Goal: Check status: Check status

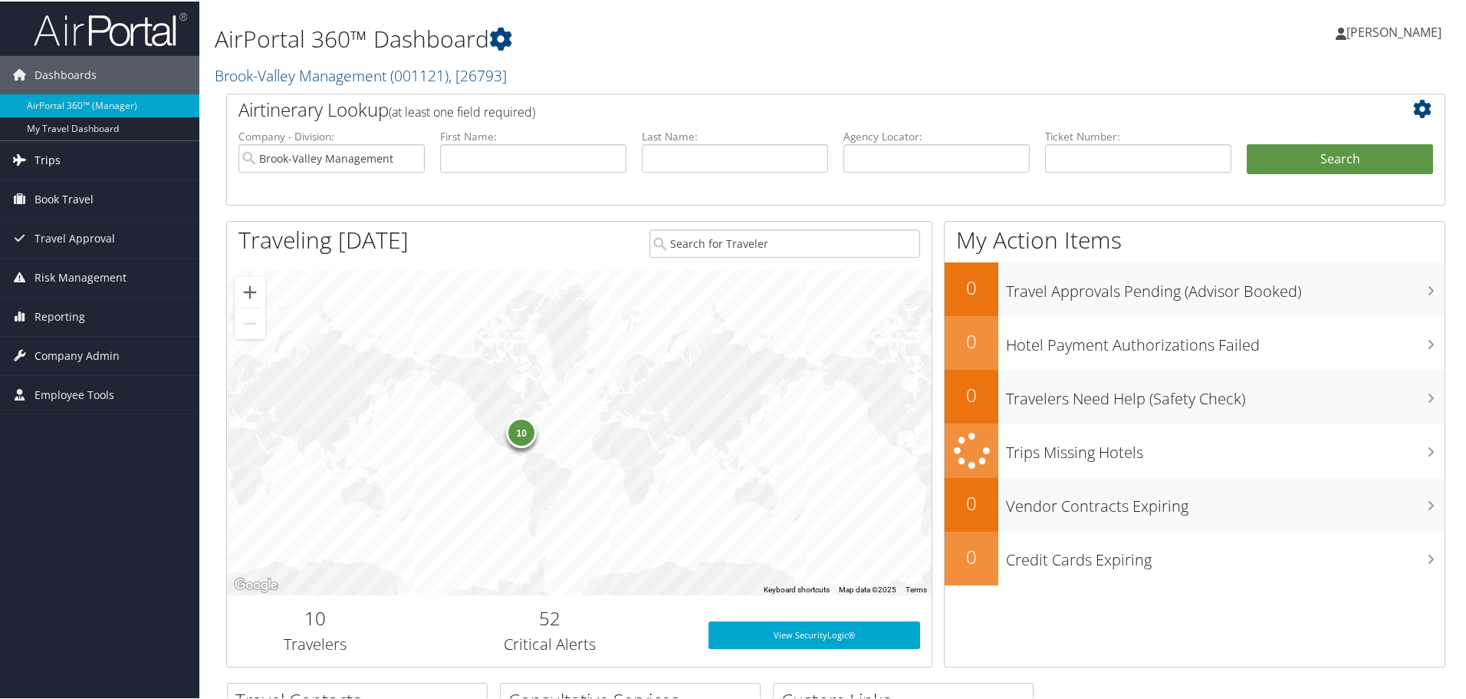
click at [69, 152] on link "Trips" at bounding box center [99, 159] width 199 height 38
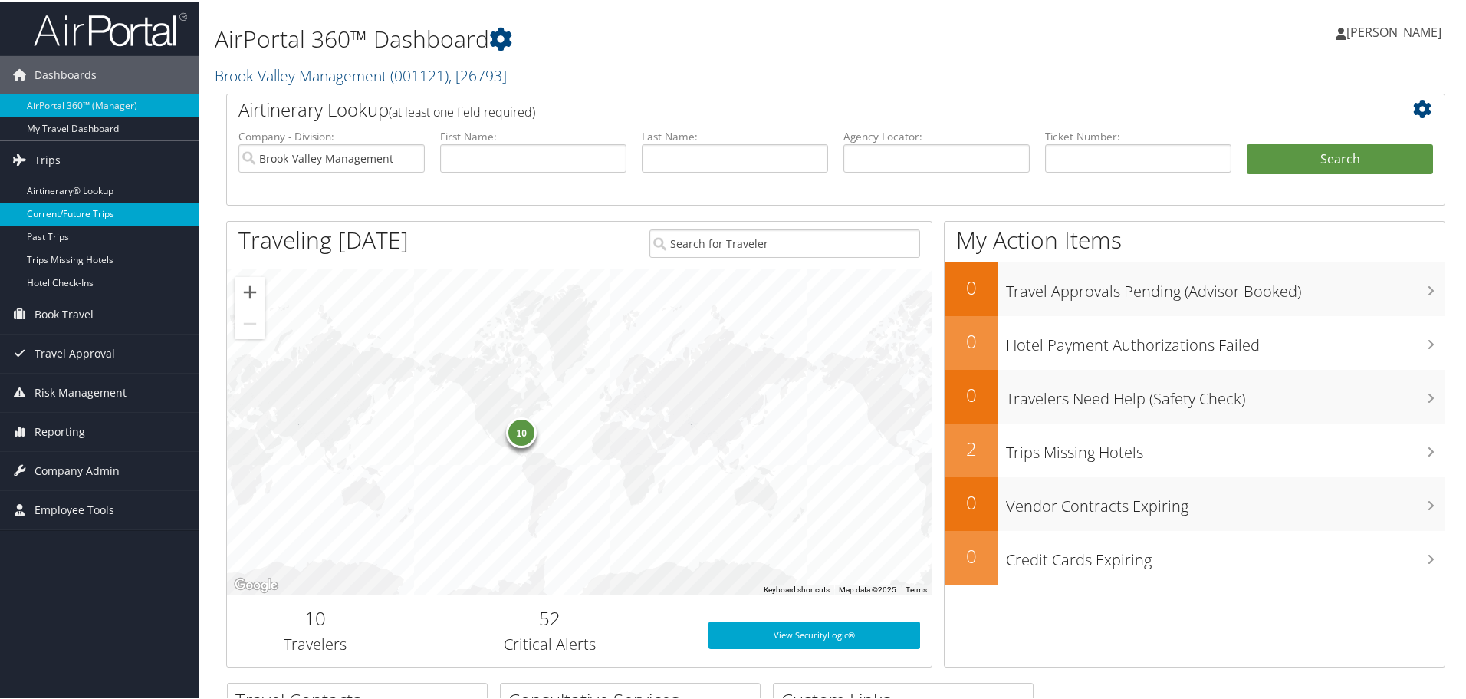
click at [90, 212] on link "Current/Future Trips" at bounding box center [99, 212] width 199 height 23
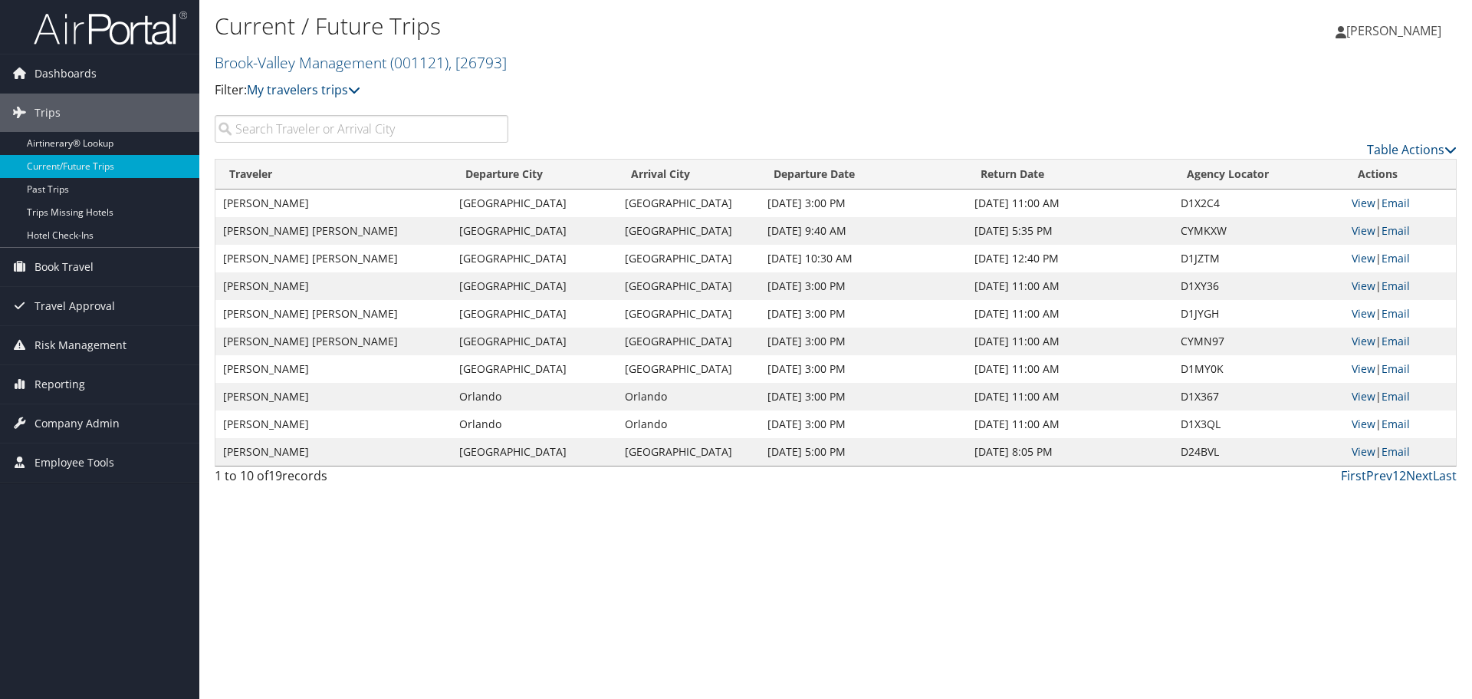
click at [430, 134] on input "search" at bounding box center [362, 129] width 294 height 28
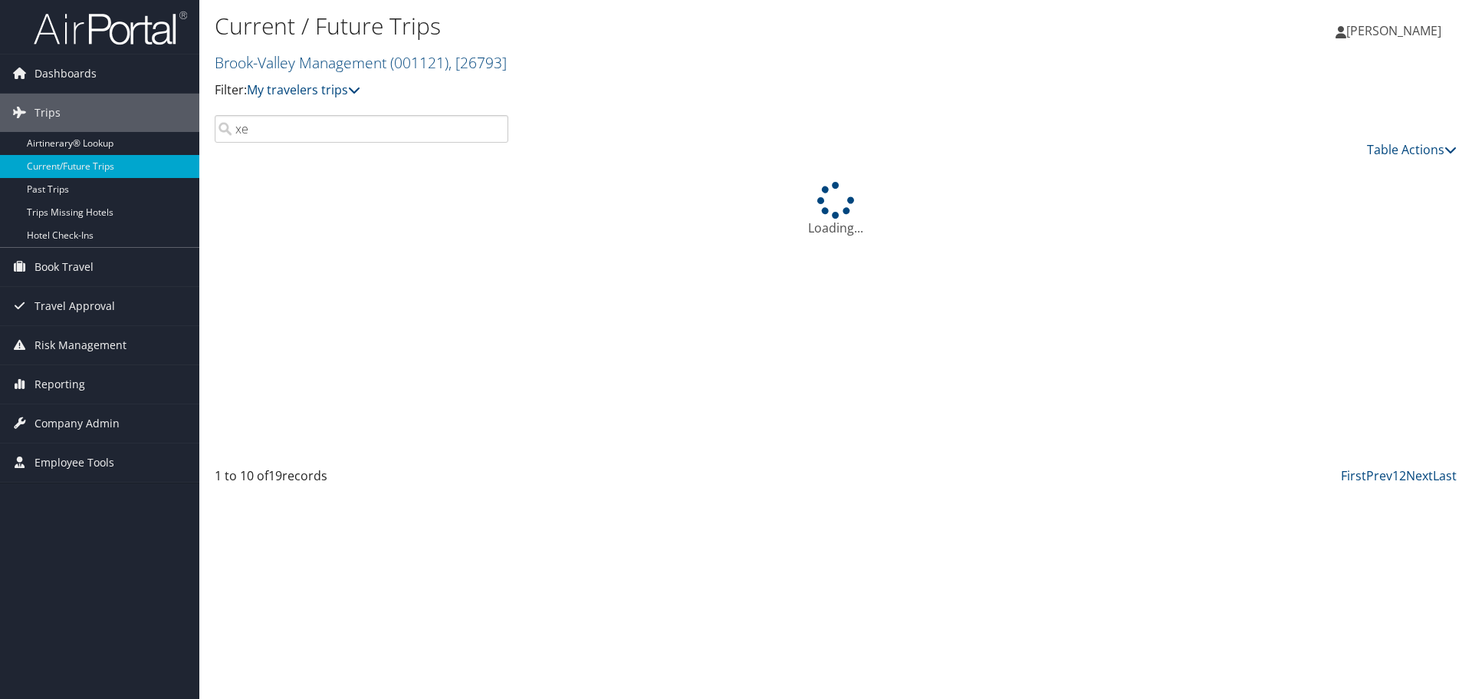
type input "x"
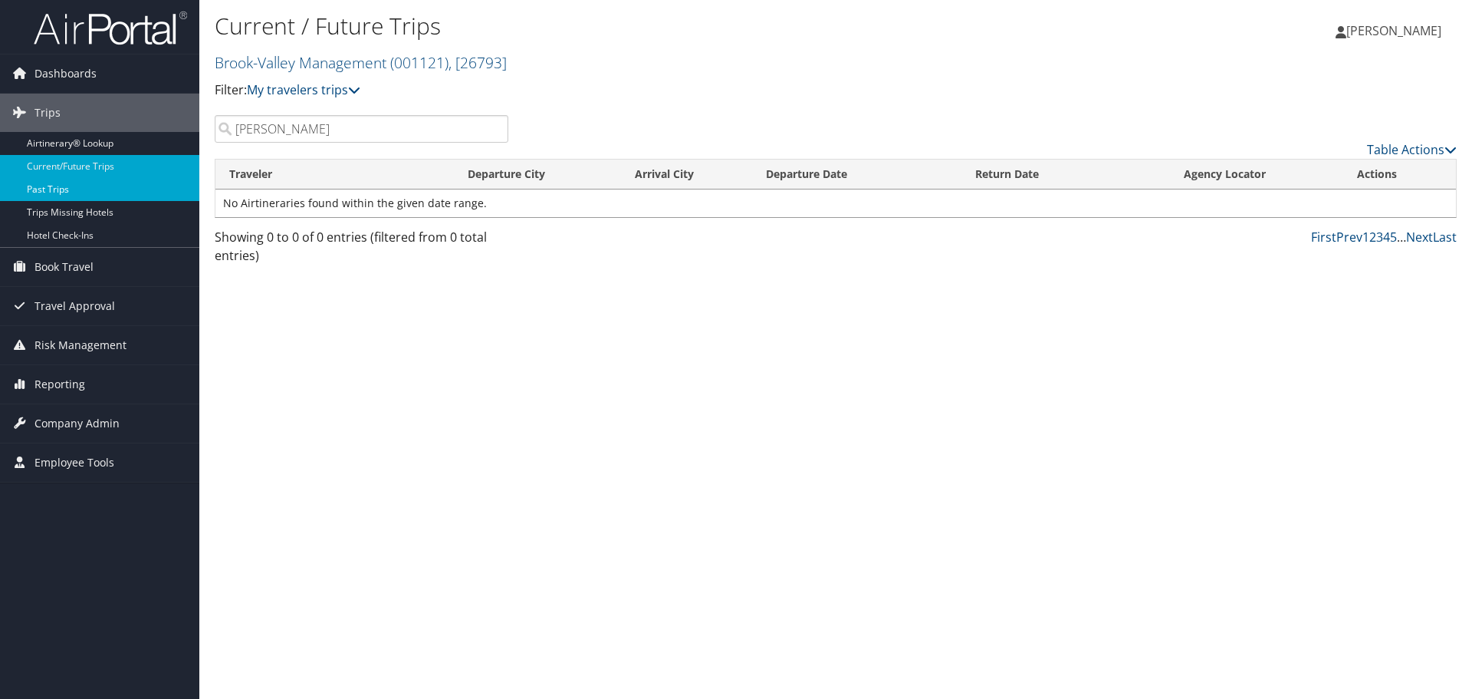
type input "crader"
click at [107, 186] on link "Past Trips" at bounding box center [99, 189] width 199 height 23
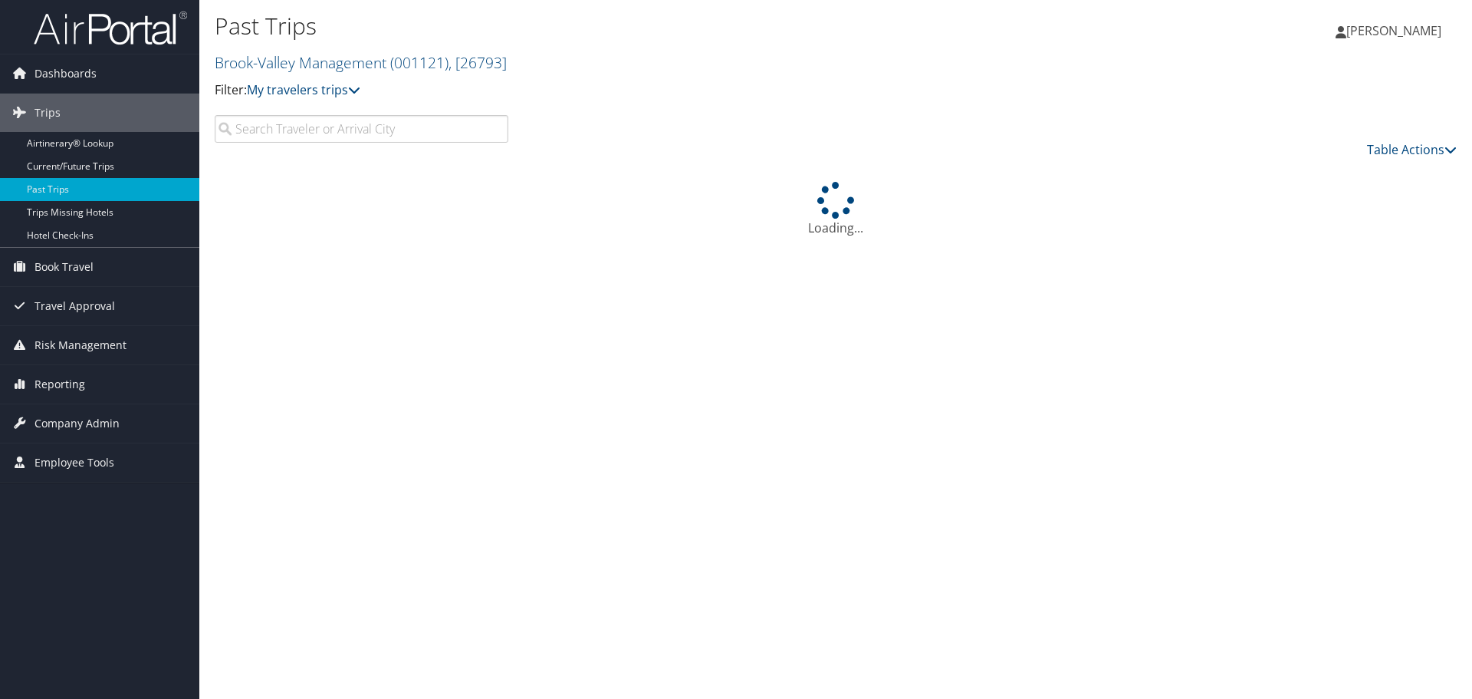
click at [296, 132] on input "search" at bounding box center [362, 129] width 294 height 28
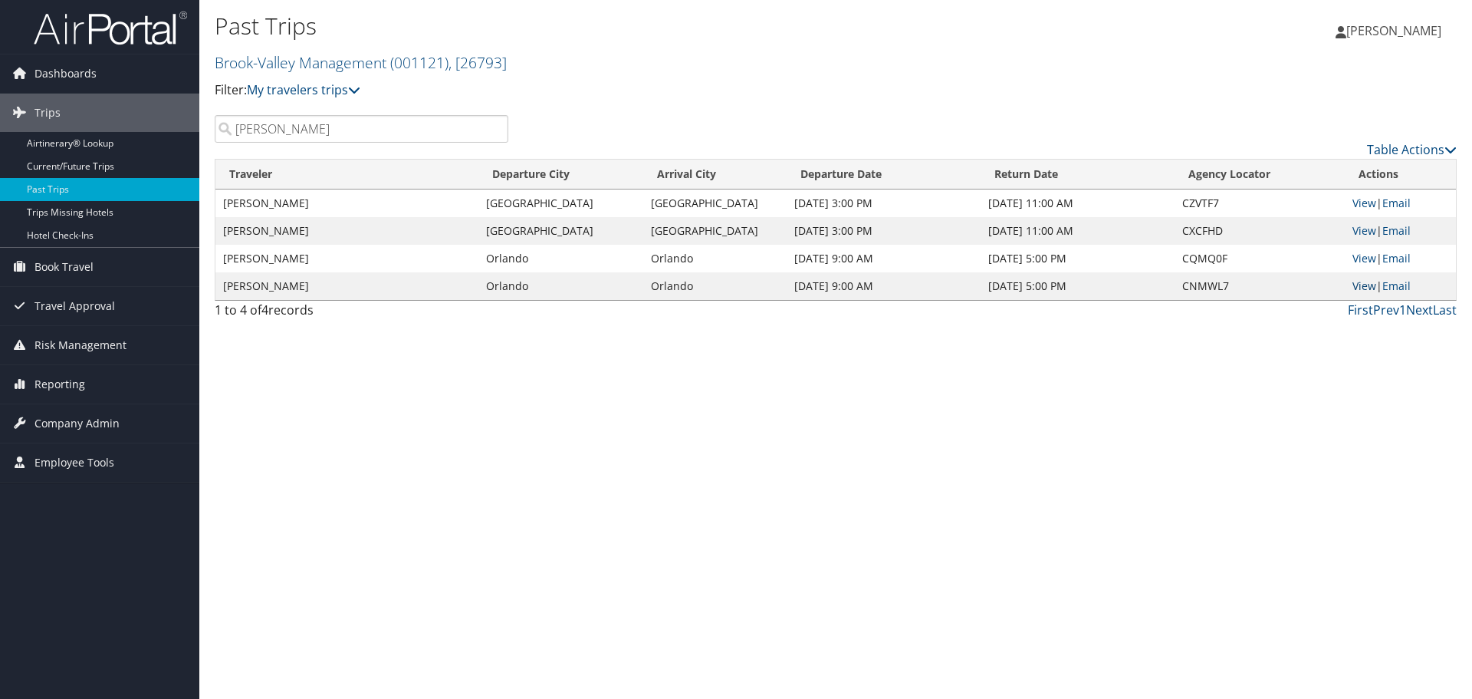
type input "crader"
click at [1367, 288] on link "View" at bounding box center [1365, 285] width 24 height 15
click at [1353, 255] on link "View" at bounding box center [1365, 258] width 24 height 15
click at [1368, 231] on link "View" at bounding box center [1365, 230] width 24 height 15
click at [1360, 206] on link "View" at bounding box center [1365, 203] width 24 height 15
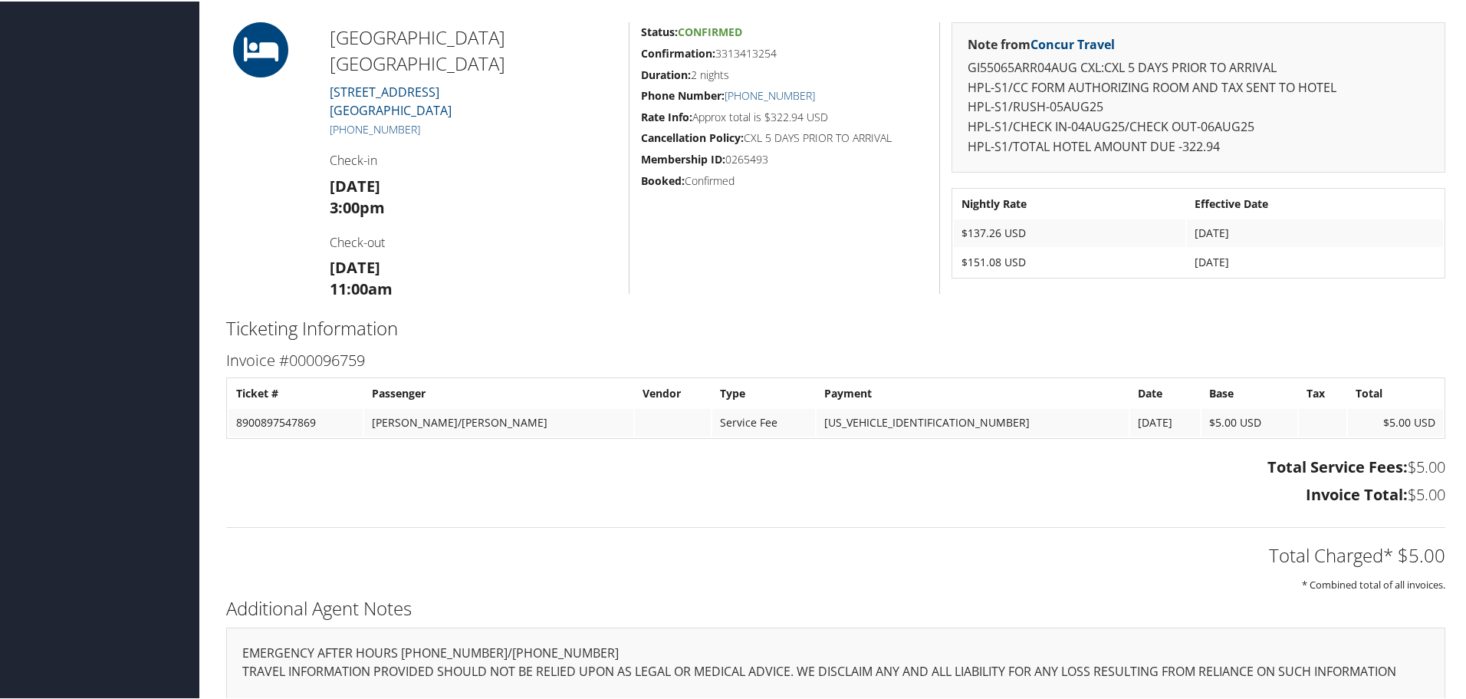
scroll to position [460, 0]
